Goal: Information Seeking & Learning: Learn about a topic

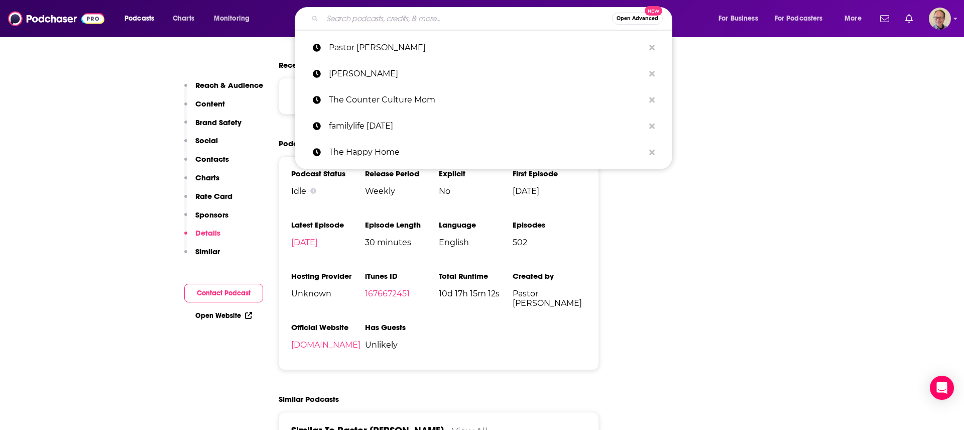
click at [385, 19] on input "Search podcasts, credits, & more..." at bounding box center [467, 19] width 290 height 16
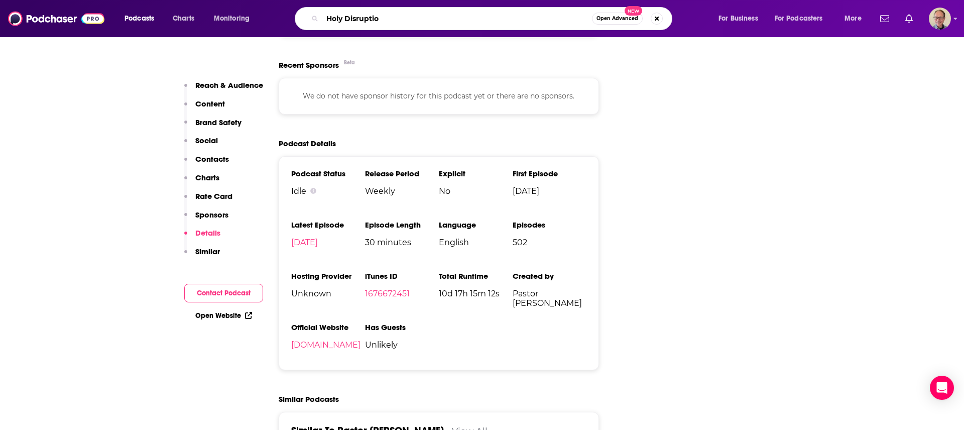
type input "Holy Disruption"
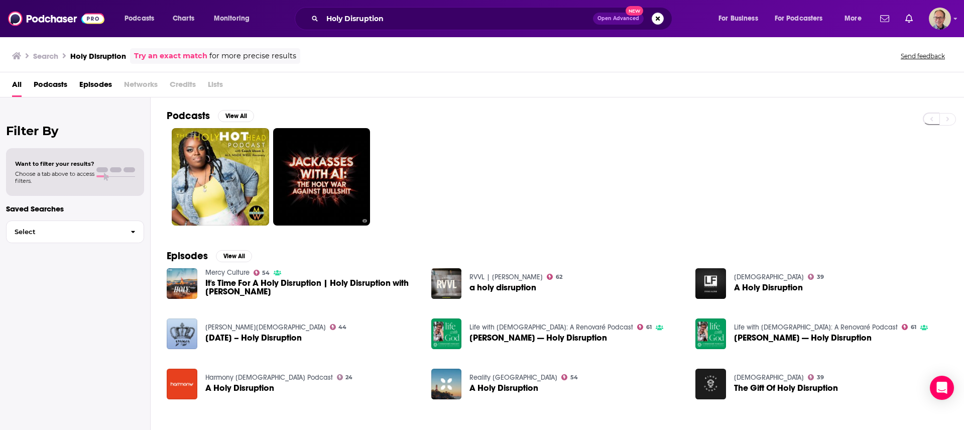
click at [234, 285] on span "It's Time For A Holy Disruption | Holy Disruption with [PERSON_NAME]" at bounding box center [312, 287] width 214 height 17
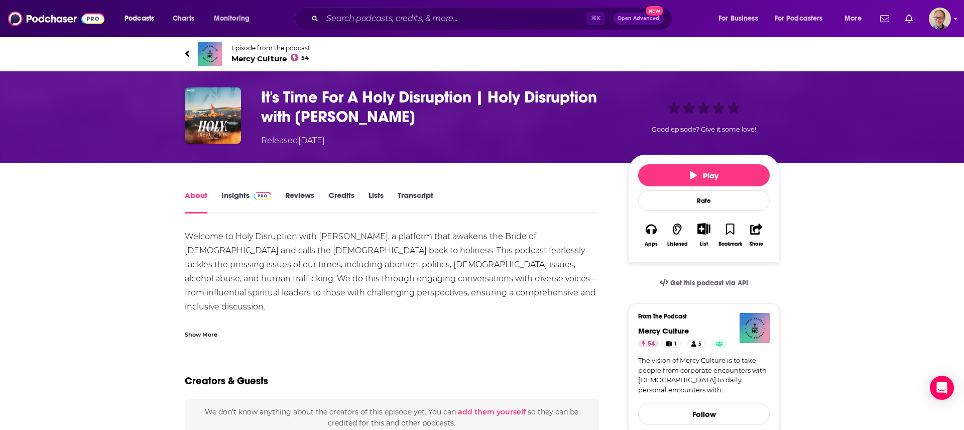
click at [266, 57] on span "Mercy Culture 54" at bounding box center [270, 59] width 79 height 10
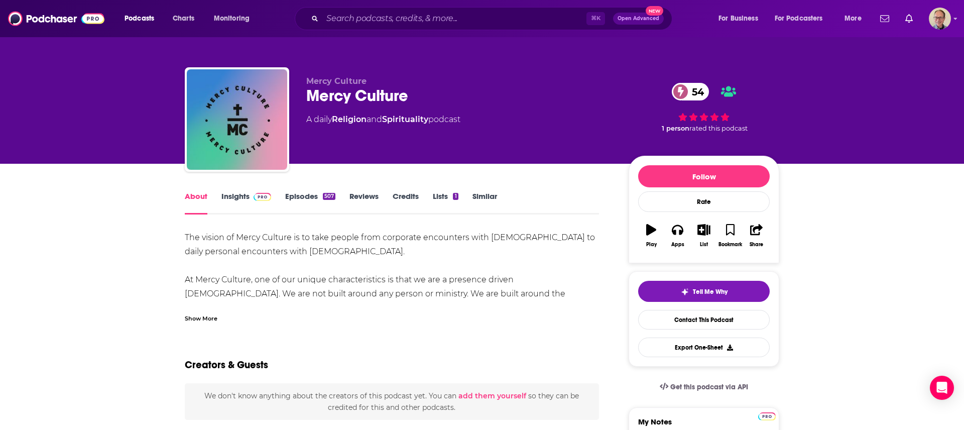
click at [240, 196] on link "Insights" at bounding box center [246, 202] width 50 height 23
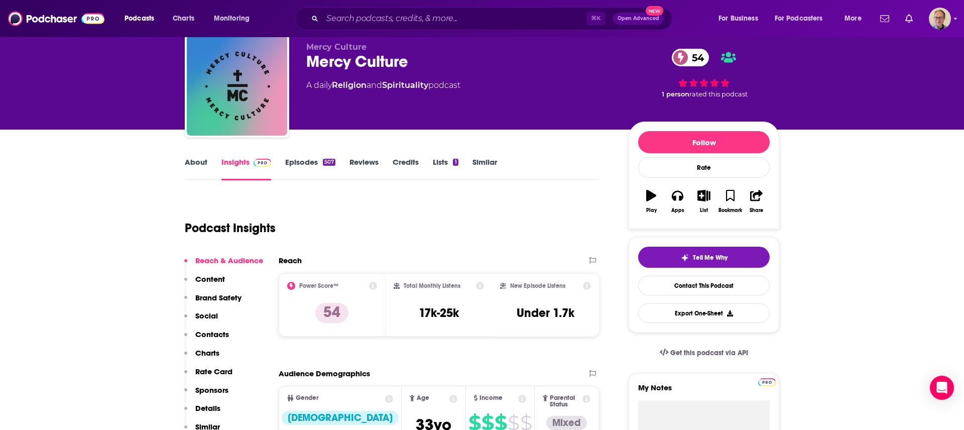
scroll to position [33, 0]
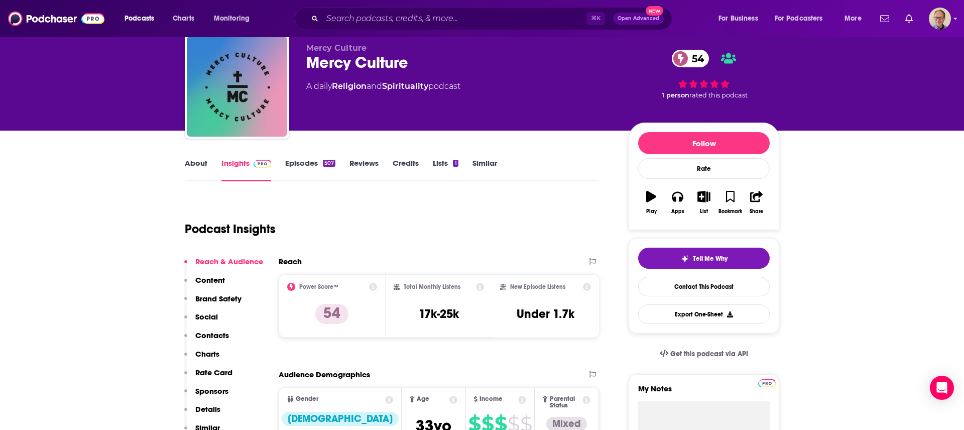
click at [194, 161] on link "About" at bounding box center [196, 169] width 23 height 23
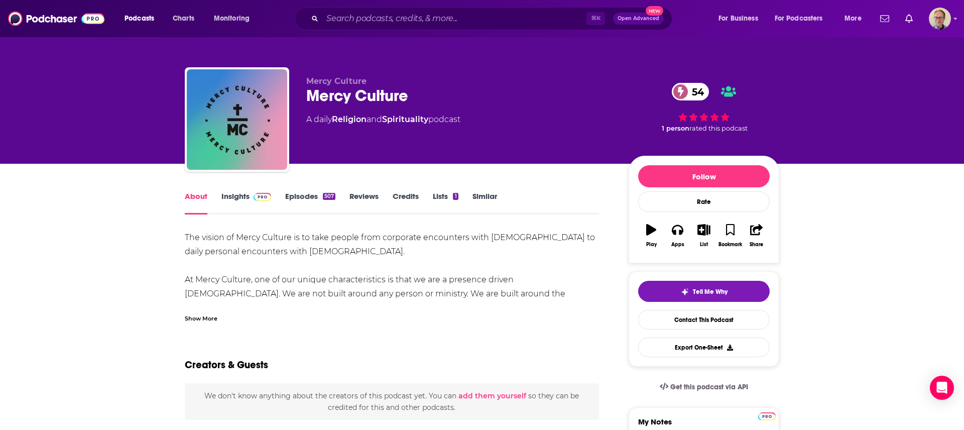
click at [206, 319] on div "Show More" at bounding box center [201, 318] width 33 height 10
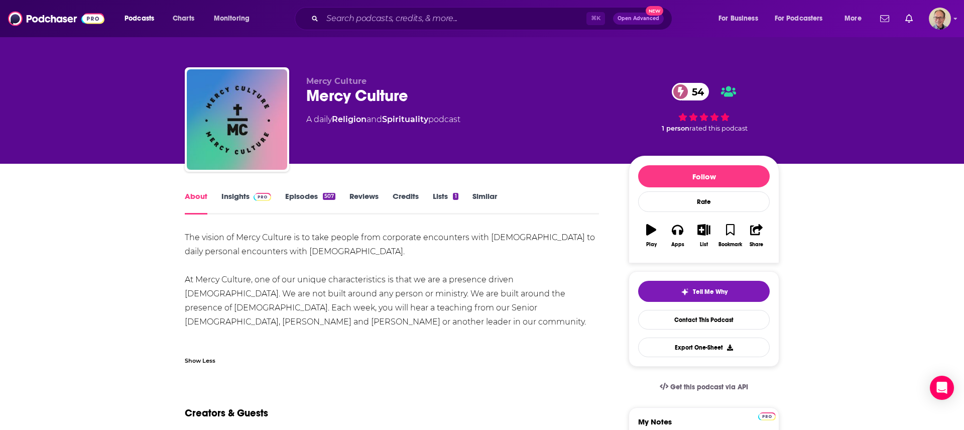
click at [231, 194] on link "Insights" at bounding box center [246, 202] width 50 height 23
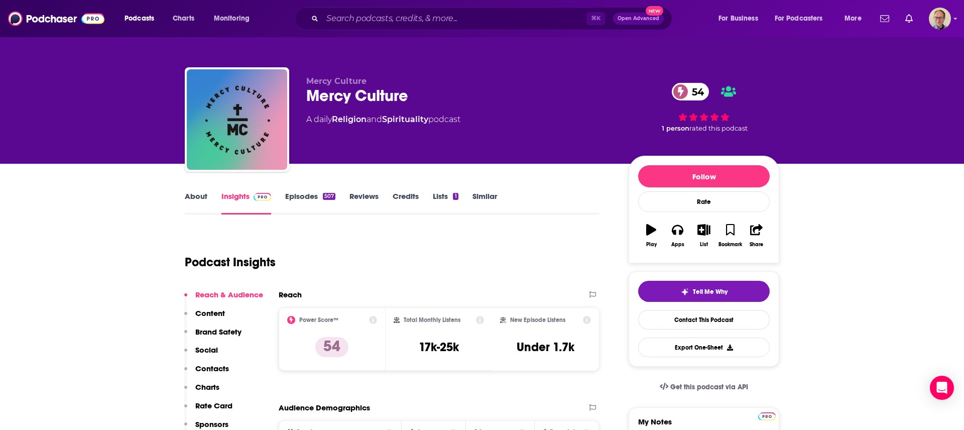
click at [232, 194] on link "Insights" at bounding box center [246, 202] width 50 height 23
click at [680, 225] on icon "button" at bounding box center [677, 230] width 11 height 10
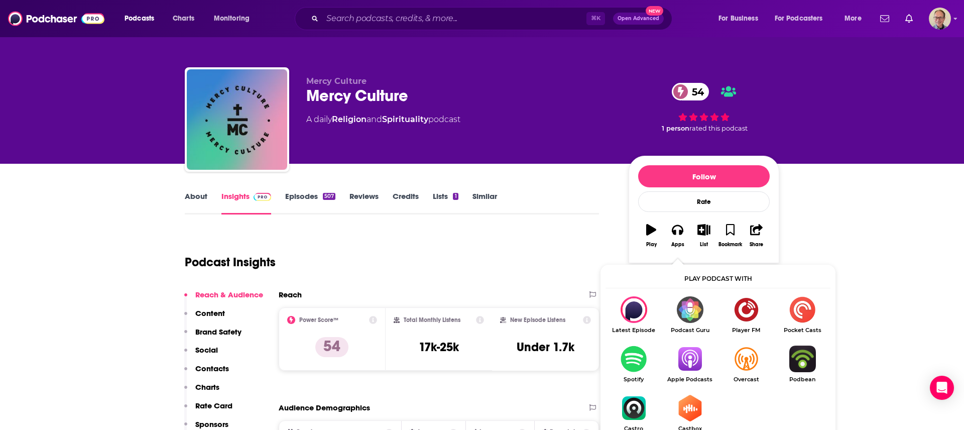
click at [698, 359] on img "Show Listen On dropdown" at bounding box center [690, 358] width 56 height 27
